Goal: Task Accomplishment & Management: Use online tool/utility

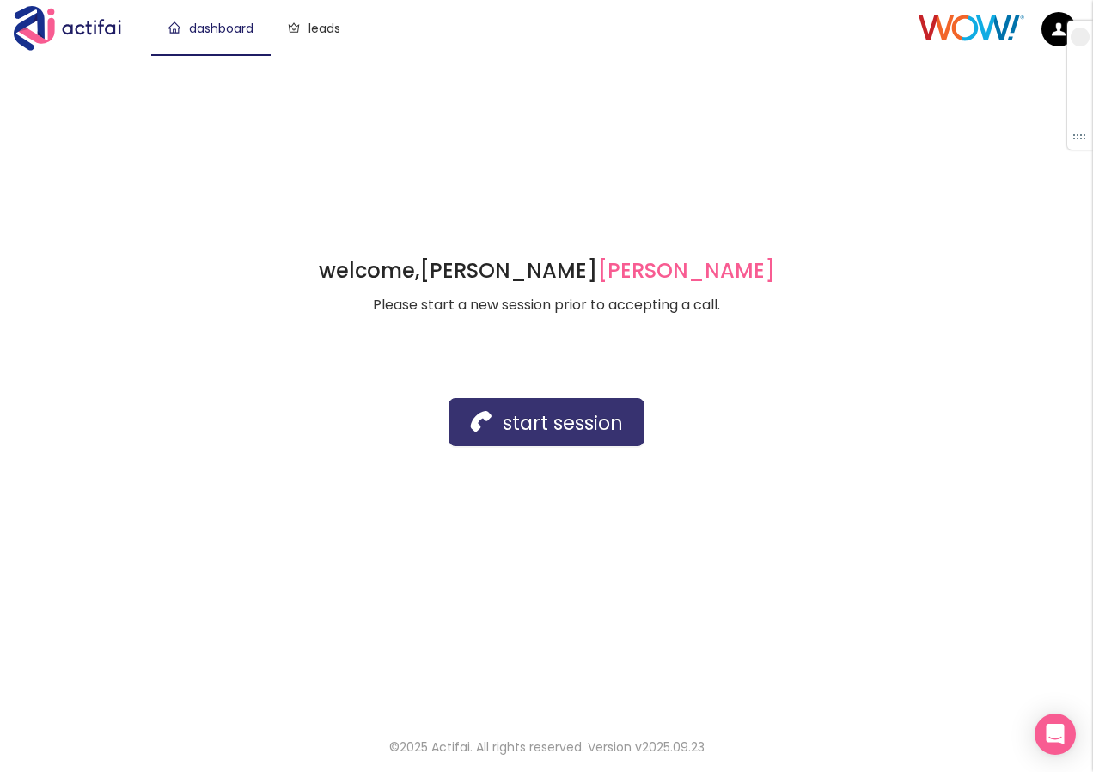
click at [574, 436] on button "start session" at bounding box center [547, 422] width 196 height 48
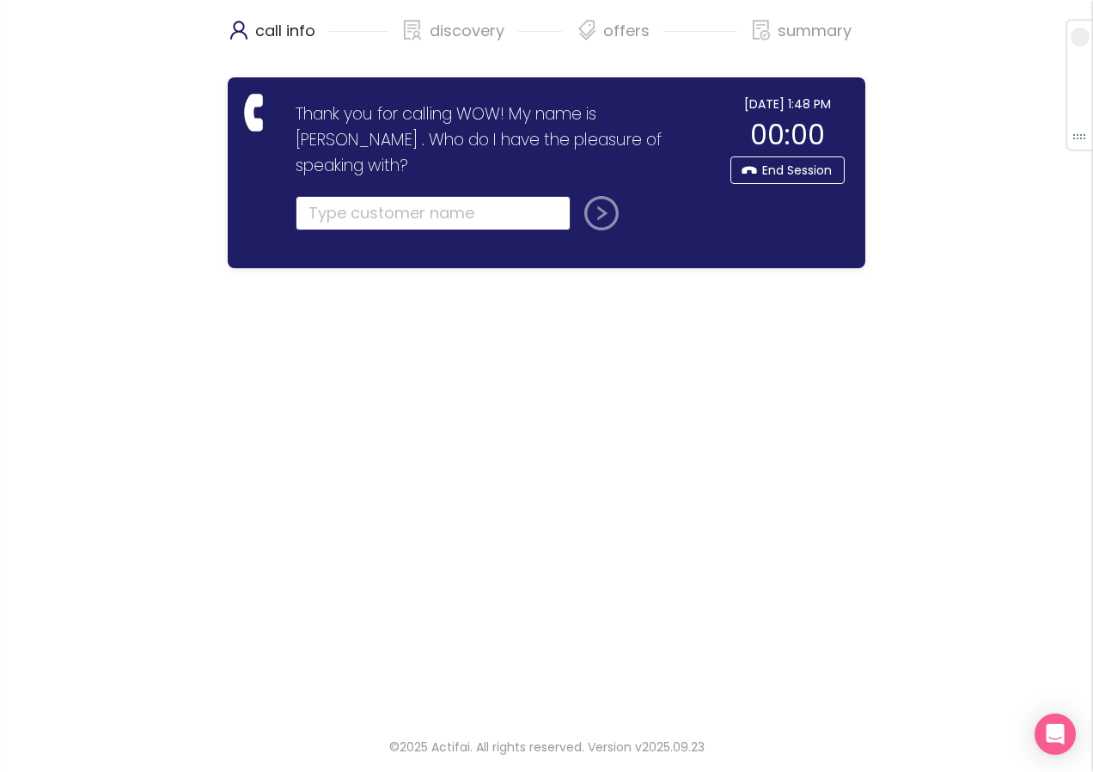
click at [389, 196] on input "text" at bounding box center [433, 213] width 275 height 34
click at [340, 196] on input "text" at bounding box center [433, 213] width 275 height 34
type input "[PERSON_NAME]"
click at [588, 196] on button "submit" at bounding box center [598, 213] width 41 height 34
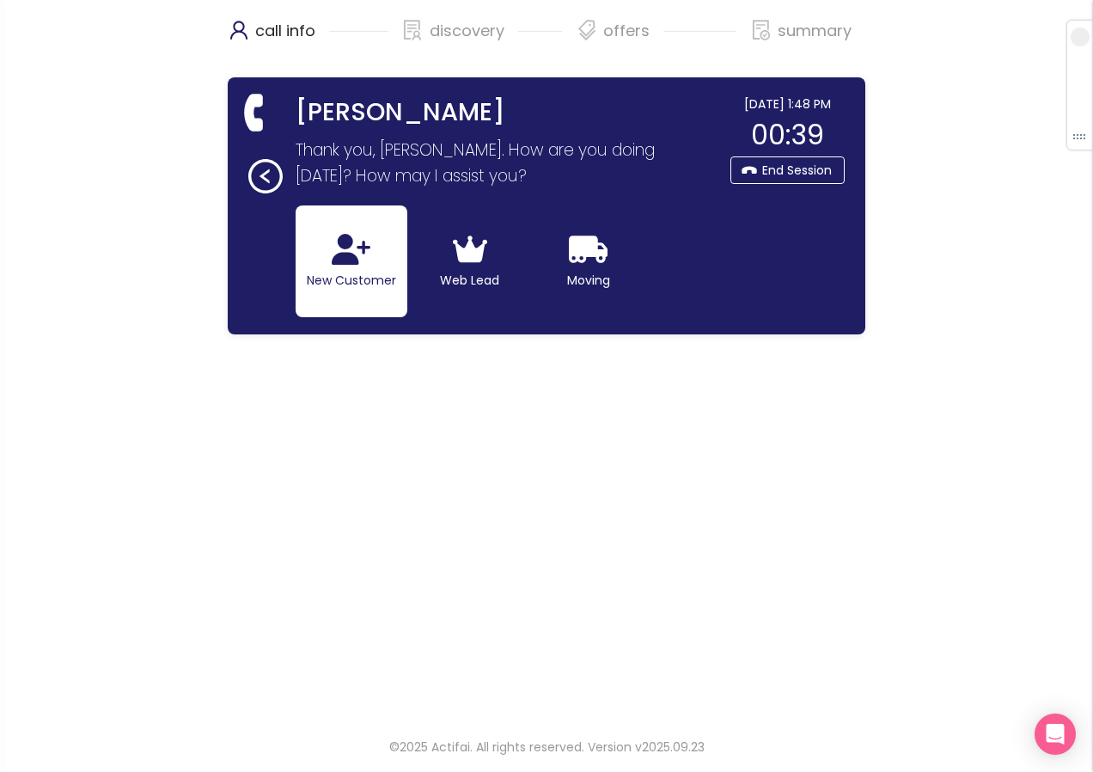
click at [330, 269] on button "New Customer" at bounding box center [352, 261] width 112 height 112
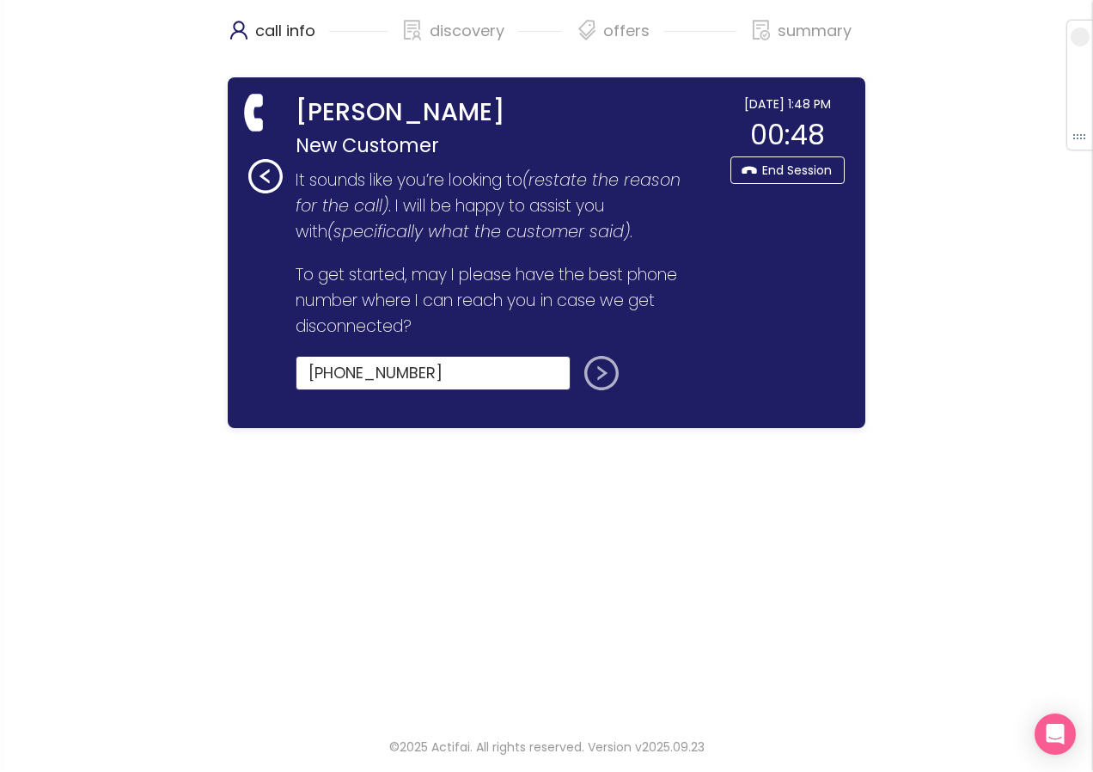
type input "[PHONE_NUMBER]"
click at [596, 370] on button "submit" at bounding box center [598, 373] width 41 height 34
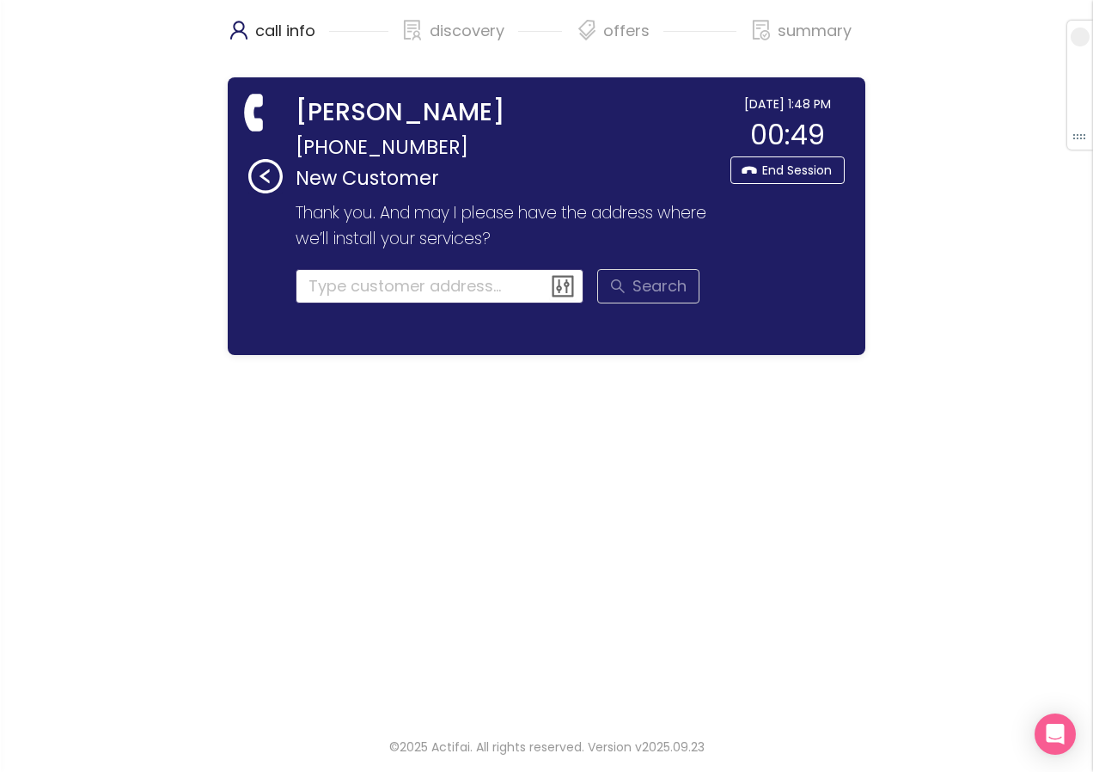
click at [377, 286] on input at bounding box center [440, 286] width 289 height 34
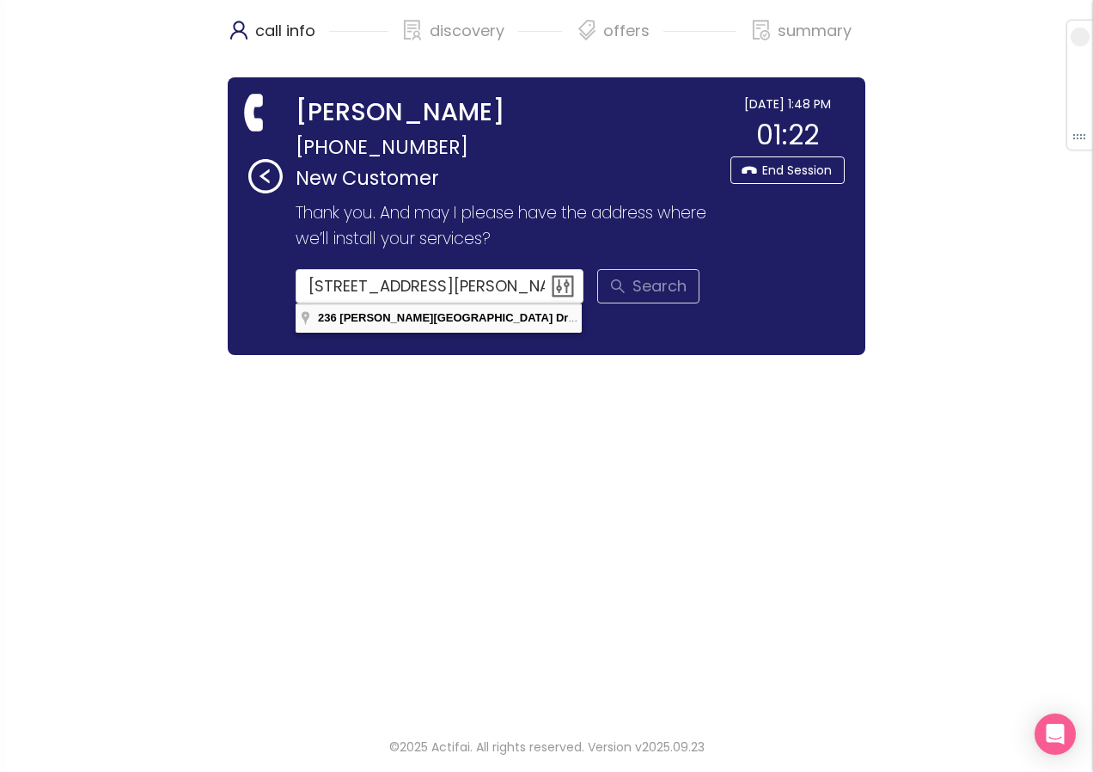
type input "[STREET_ADDRESS][PERSON_NAME]"
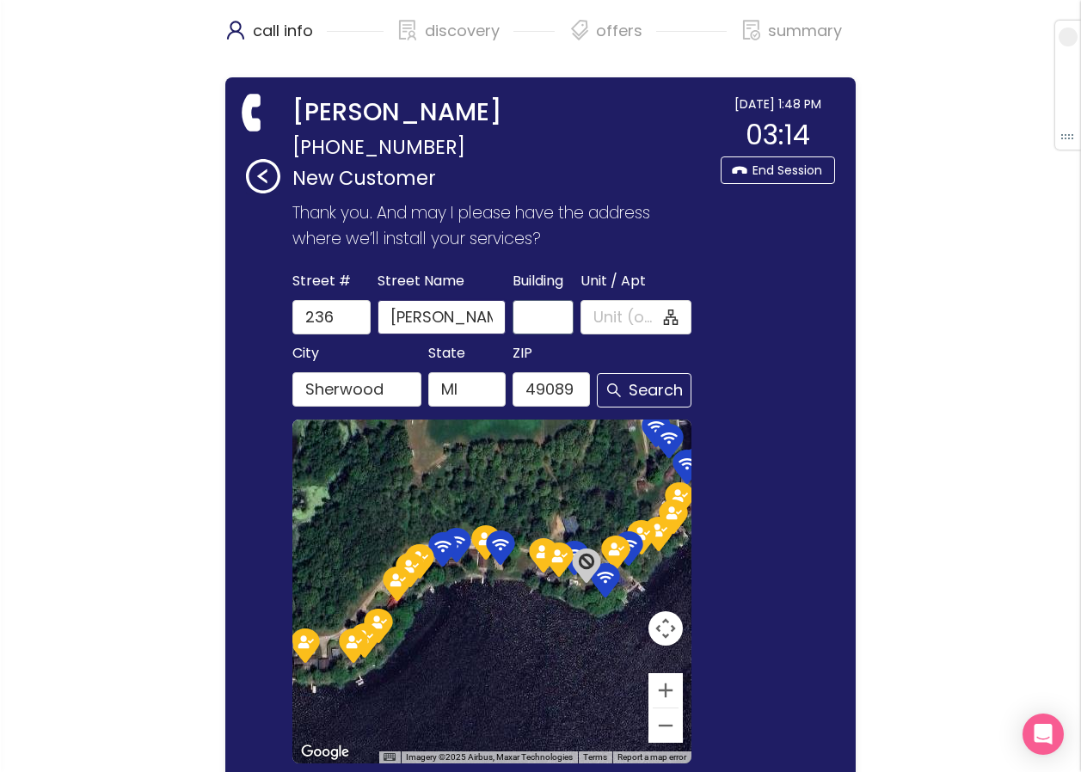
drag, startPoint x: 448, startPoint y: 307, endPoint x: 545, endPoint y: 312, distance: 97.3
click at [545, 312] on div "[GEOGRAPHIC_DATA] Name [PERSON_NAME][GEOGRAPHIC_DATA] Unit / Apt" at bounding box center [492, 301] width 406 height 65
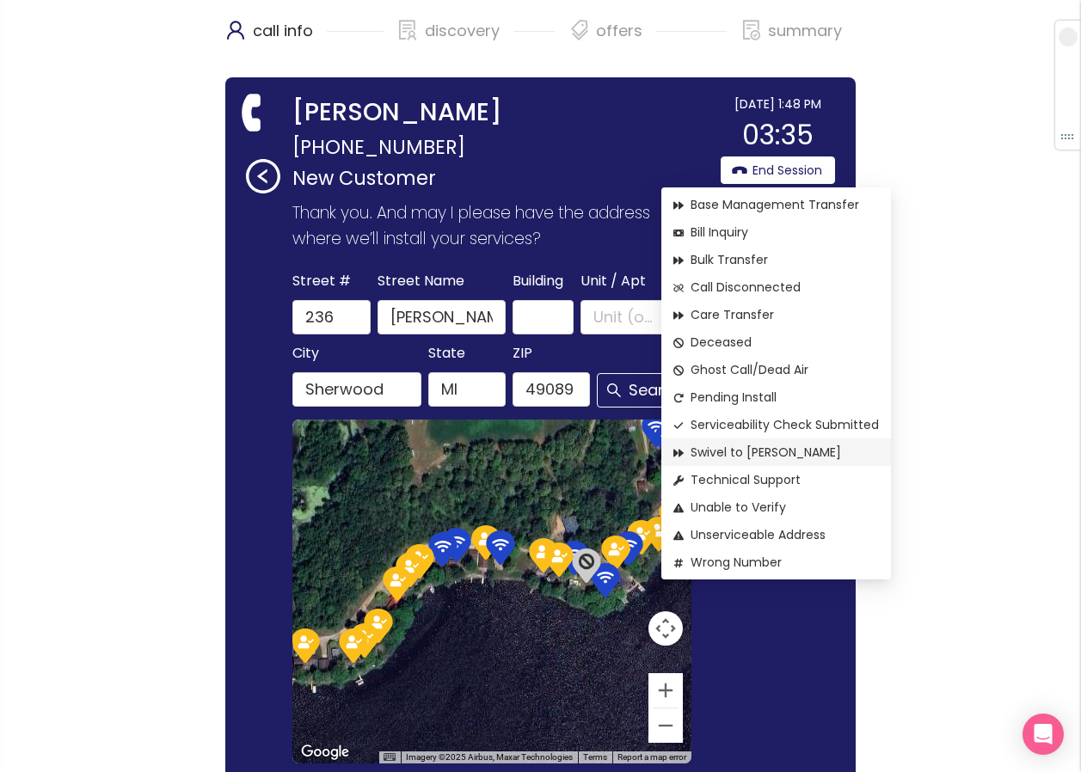
click at [743, 453] on span "Swivel to [PERSON_NAME]" at bounding box center [775, 452] width 205 height 19
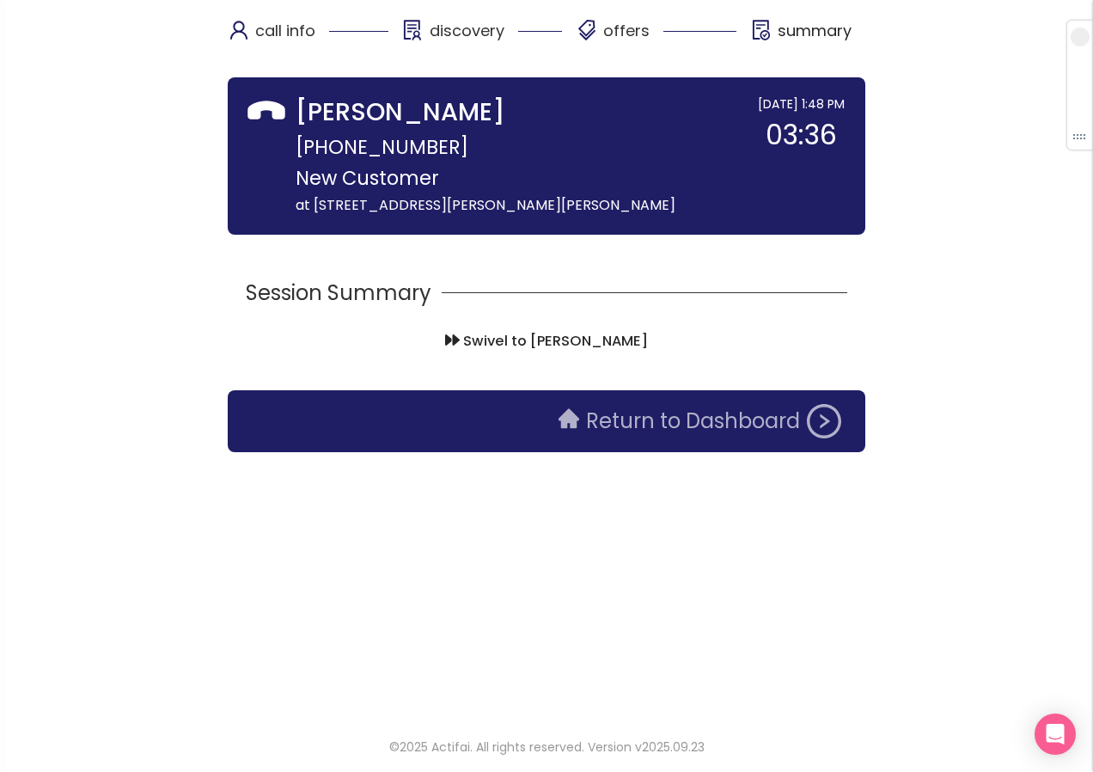
click at [646, 433] on button "Return to Dashboard" at bounding box center [699, 421] width 303 height 34
